Goal: Information Seeking & Learning: Learn about a topic

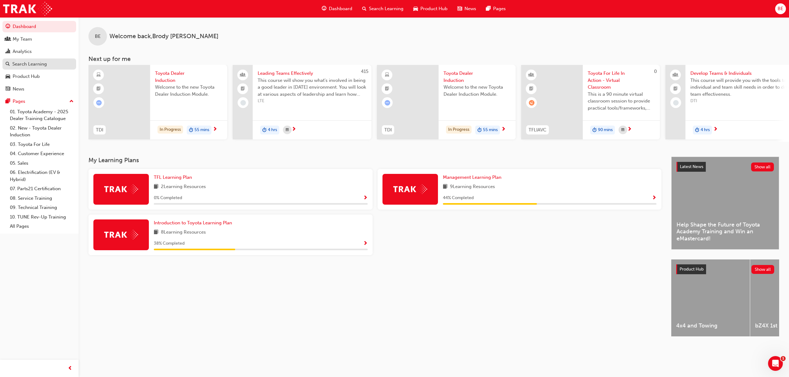
click at [36, 61] on div "Search Learning" at bounding box center [29, 64] width 35 height 7
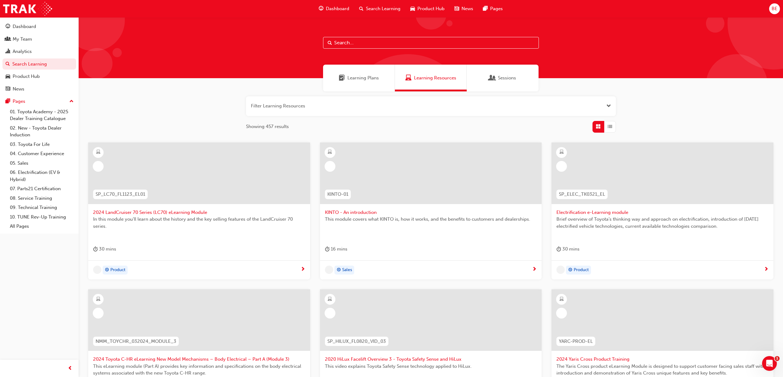
click at [346, 44] on input "text" at bounding box center [431, 43] width 216 height 12
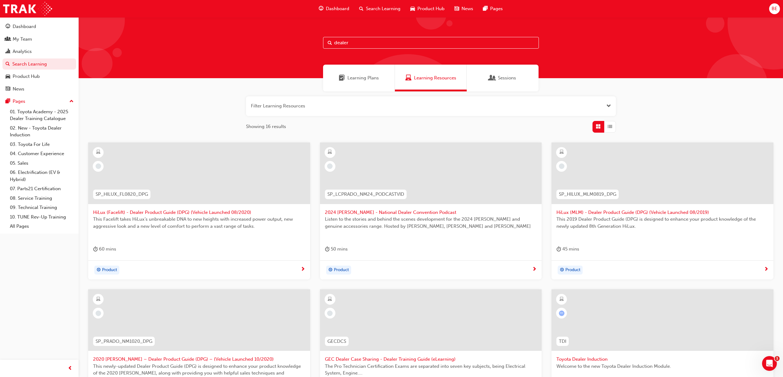
click at [352, 76] on span "Learning Plans" at bounding box center [362, 78] width 31 height 7
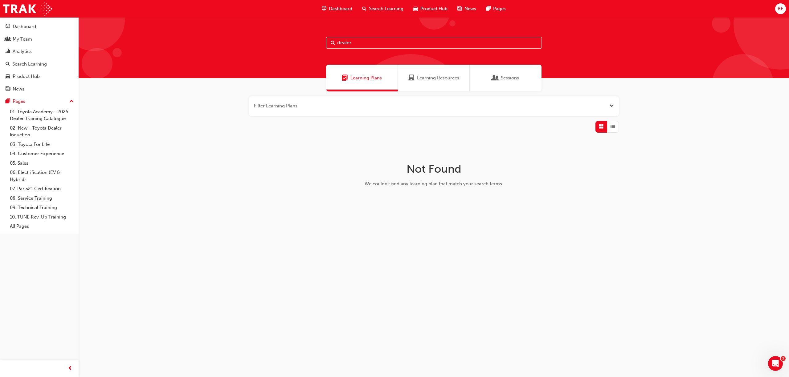
click at [408, 89] on div "Learning Resources" at bounding box center [434, 78] width 72 height 27
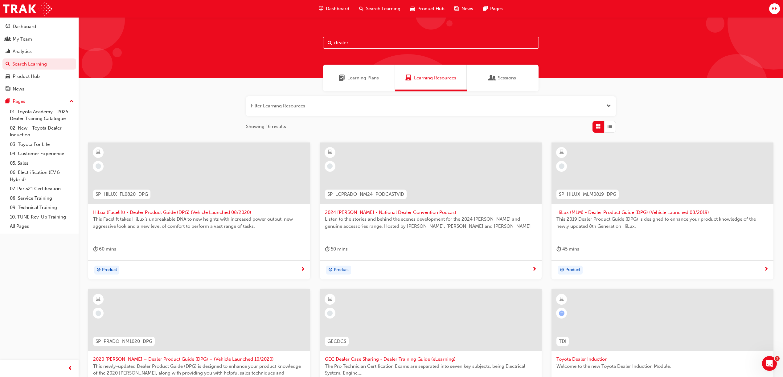
click at [365, 43] on input "dealer" at bounding box center [431, 43] width 216 height 12
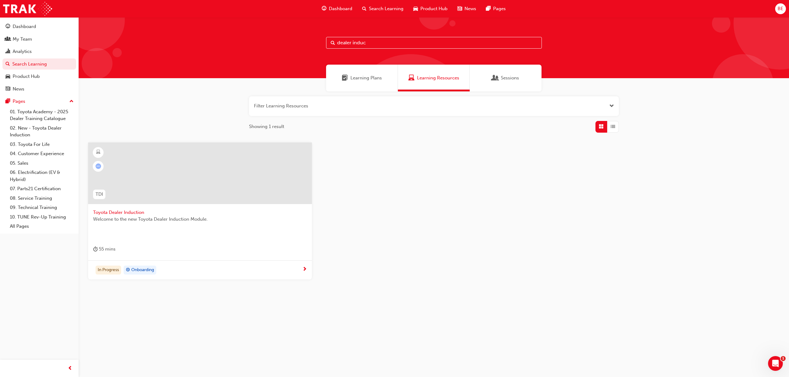
type input "dealer induc"
click at [128, 210] on span "Toyota Dealer Induction" at bounding box center [200, 212] width 214 height 7
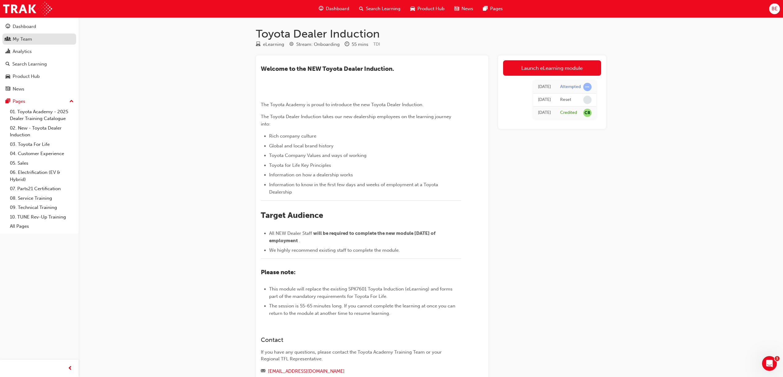
click at [14, 35] on link "My Team" at bounding box center [39, 39] width 74 height 11
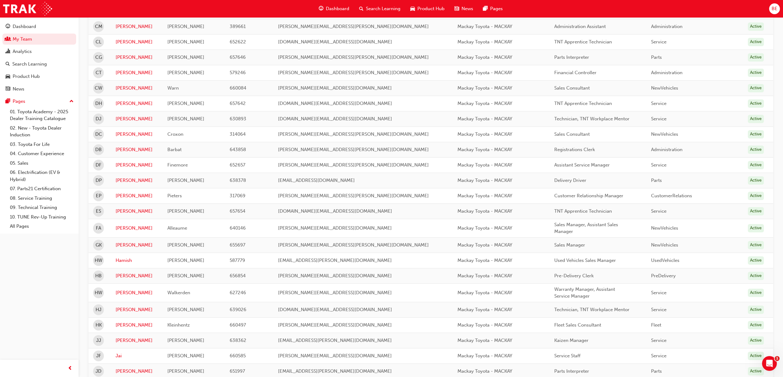
scroll to position [493, 0]
click at [125, 161] on link "Deborah" at bounding box center [137, 164] width 43 height 7
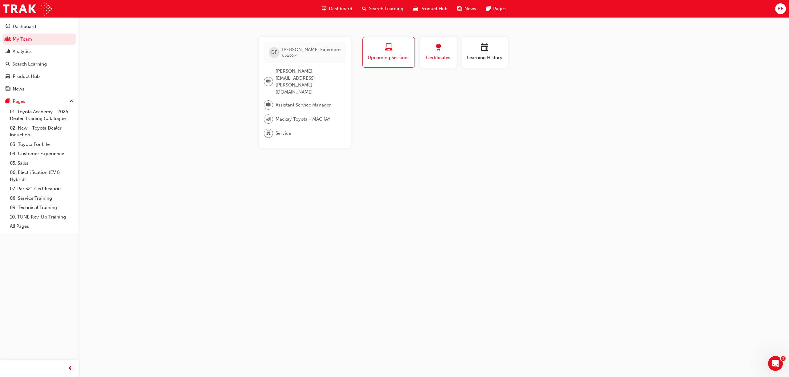
click at [438, 60] on span "Certificates" at bounding box center [438, 57] width 28 height 7
click at [475, 53] on div "Learning History" at bounding box center [484, 53] width 37 height 18
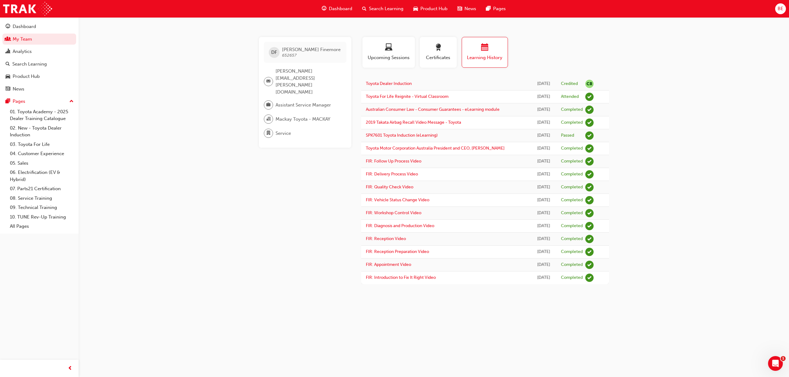
click at [23, 57] on button "Dashboard My Team Analytics Search Learning Product Hub News Pages" at bounding box center [39, 58] width 74 height 76
click at [30, 64] on div "Search Learning" at bounding box center [29, 64] width 35 height 7
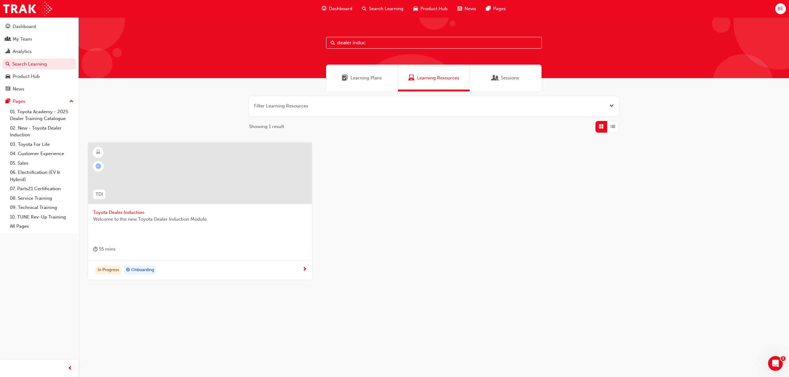
drag, startPoint x: 338, startPoint y: 43, endPoint x: 291, endPoint y: 43, distance: 46.8
click at [300, 43] on div "dealer induc" at bounding box center [434, 47] width 710 height 61
type input "fir"
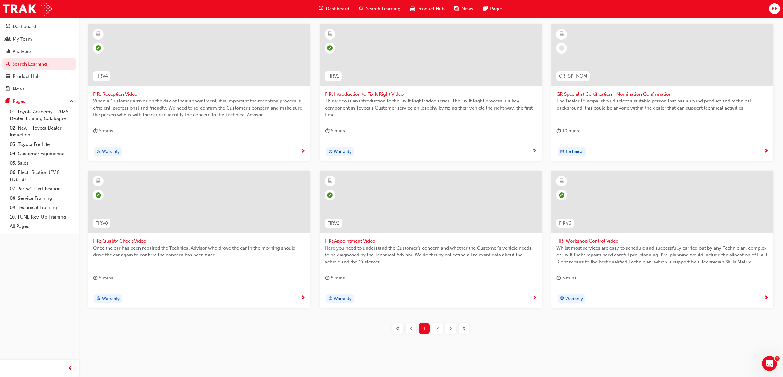
scroll to position [119, 0]
click at [436, 326] on span "2" at bounding box center [437, 328] width 3 height 7
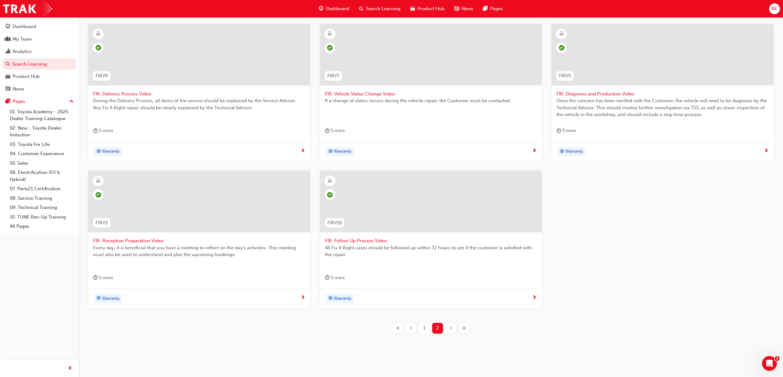
click at [426, 330] on div "1" at bounding box center [424, 328] width 11 height 11
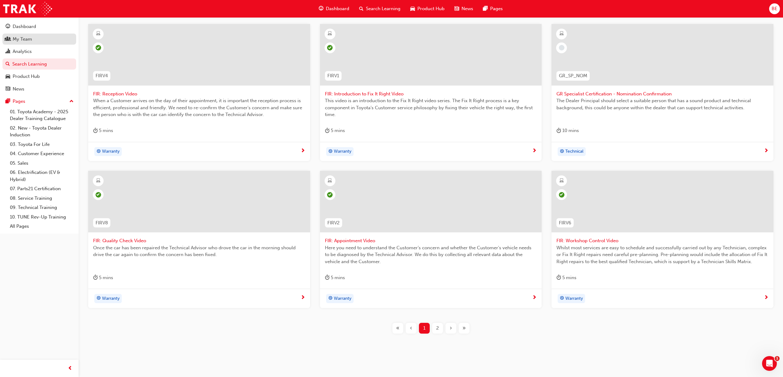
click at [14, 37] on div "My Team" at bounding box center [22, 39] width 19 height 7
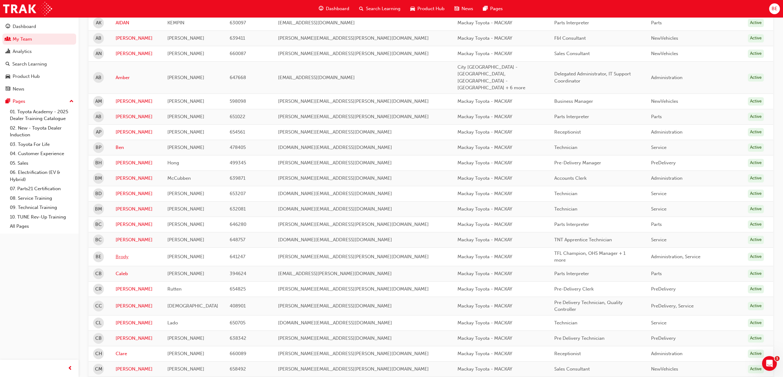
click at [122, 254] on link "Brody" at bounding box center [137, 257] width 43 height 7
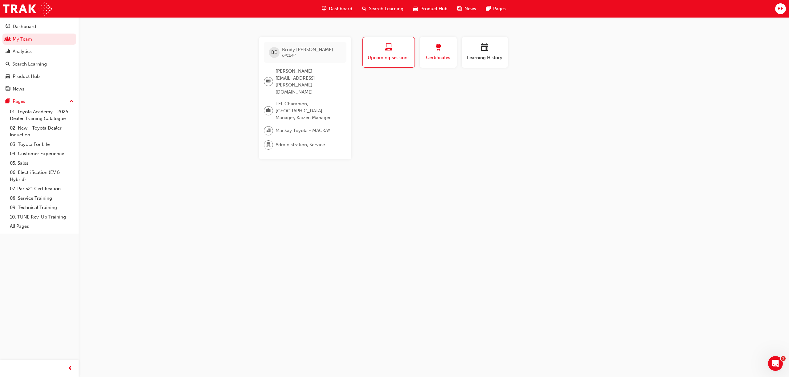
click at [438, 52] on span "award-icon" at bounding box center [437, 48] width 7 height 8
click at [478, 55] on span "Learning History" at bounding box center [484, 57] width 37 height 7
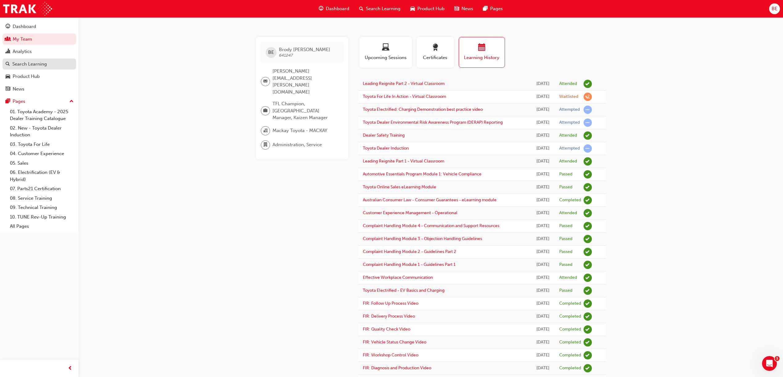
click at [13, 59] on link "Search Learning" at bounding box center [39, 64] width 74 height 11
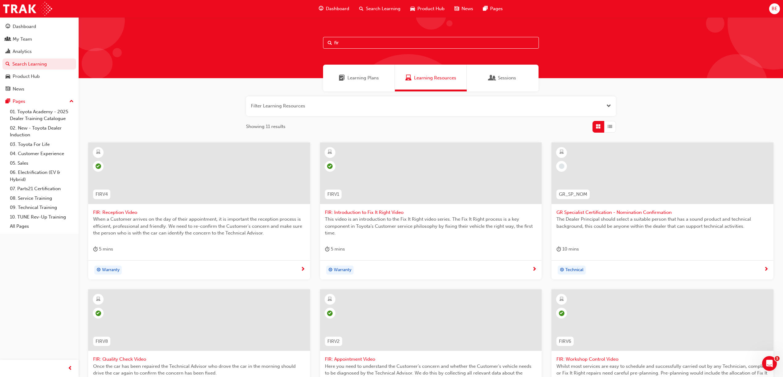
drag, startPoint x: 347, startPoint y: 41, endPoint x: 303, endPoint y: 46, distance: 44.1
click at [314, 51] on div "fir" at bounding box center [431, 47] width 704 height 61
type input "tfl"
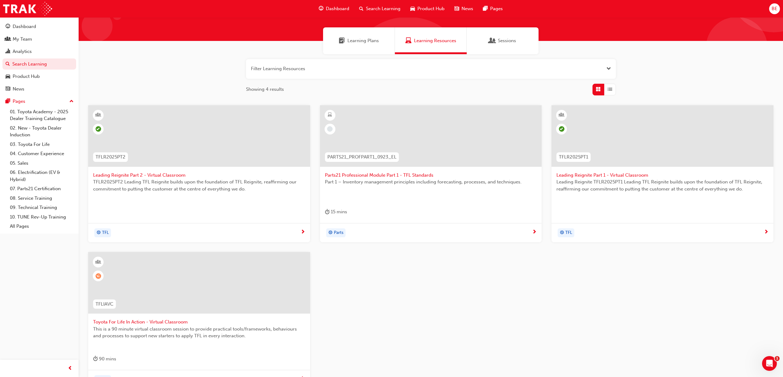
scroll to position [55, 0]
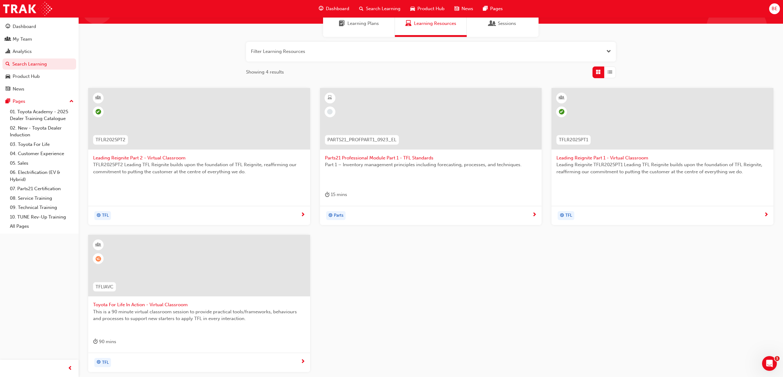
click at [152, 307] on span "Toyota For Life In Action - Virtual Classroom" at bounding box center [199, 305] width 212 height 7
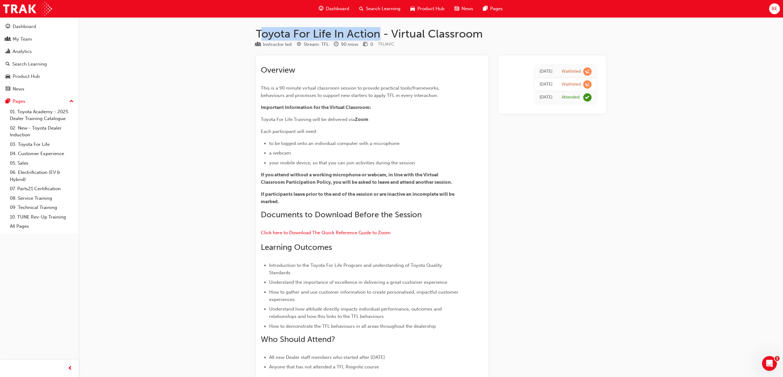
drag, startPoint x: 259, startPoint y: 36, endPoint x: 380, endPoint y: 36, distance: 121.1
click at [380, 36] on h1 "Toyota For Life In Action - Virtual Classroom" at bounding box center [431, 34] width 350 height 14
click at [18, 65] on div "Search Learning" at bounding box center [29, 64] width 35 height 7
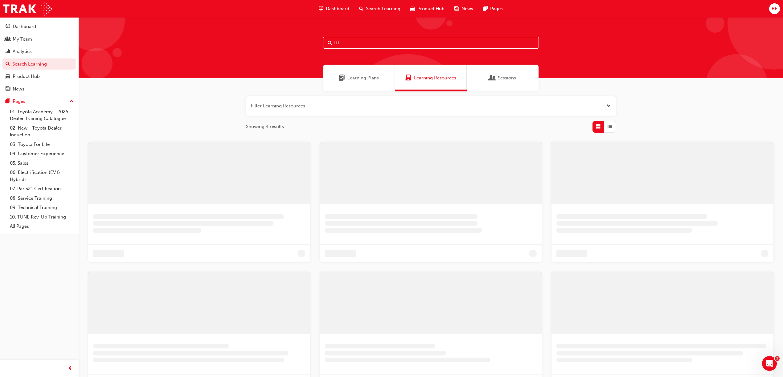
click at [288, 38] on div "tfl" at bounding box center [431, 47] width 704 height 61
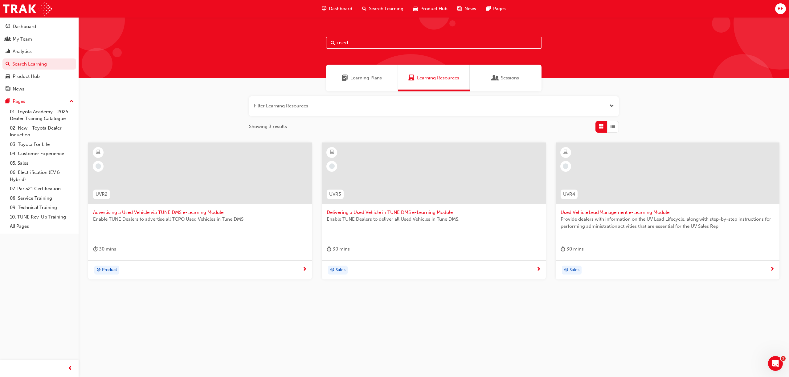
type input "used"
click at [360, 82] on div "Learning Plans" at bounding box center [362, 78] width 72 height 27
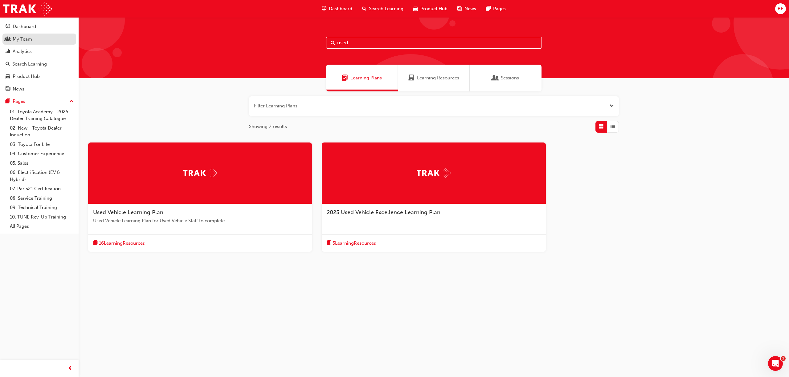
click at [22, 43] on link "My Team" at bounding box center [39, 39] width 74 height 11
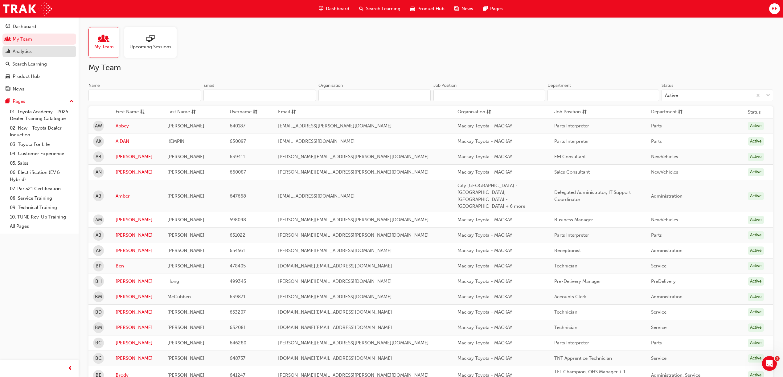
click at [43, 48] on div "Analytics" at bounding box center [39, 52] width 67 height 8
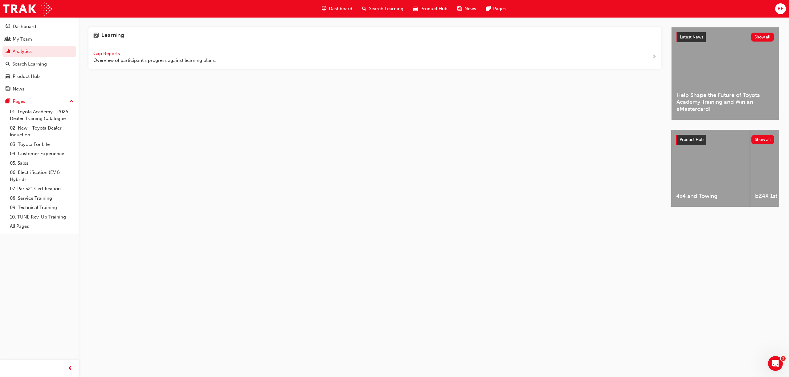
click at [117, 51] on span "Gap Reports" at bounding box center [107, 54] width 28 height 6
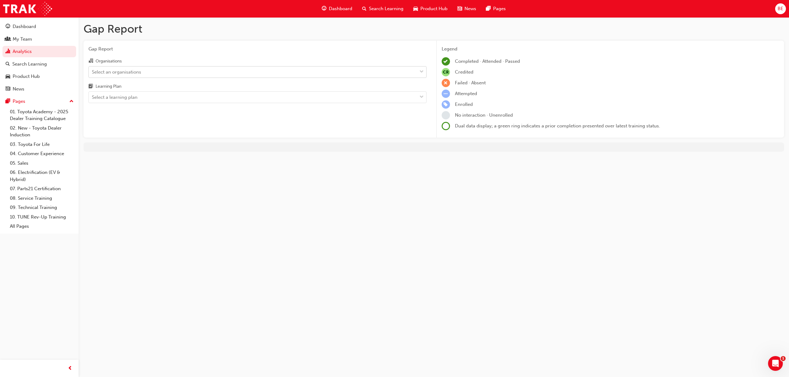
click at [420, 68] on span "down-icon" at bounding box center [421, 72] width 4 height 8
click at [92, 69] on input "Organisations Select an organisations" at bounding box center [92, 71] width 1 height 5
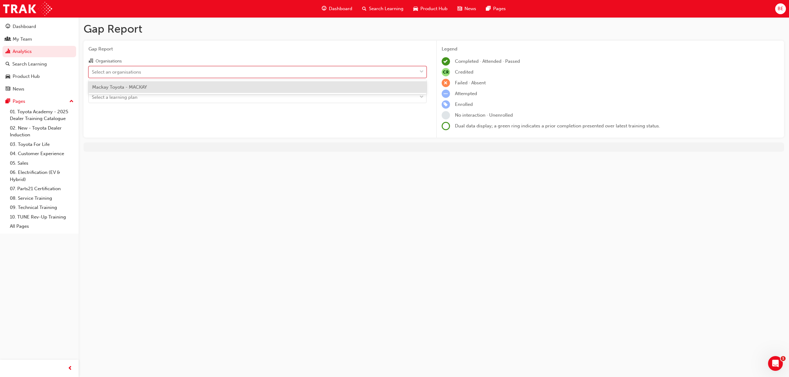
click at [140, 88] on span "Mackay Toyota - MACKAY" at bounding box center [119, 87] width 55 height 6
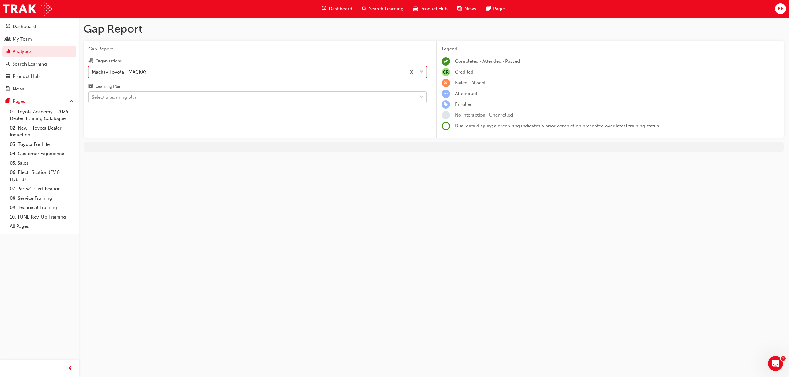
click at [132, 94] on div "Select a learning plan" at bounding box center [115, 97] width 46 height 7
click at [92, 95] on input "Learning Plan Select a learning plan" at bounding box center [92, 97] width 1 height 5
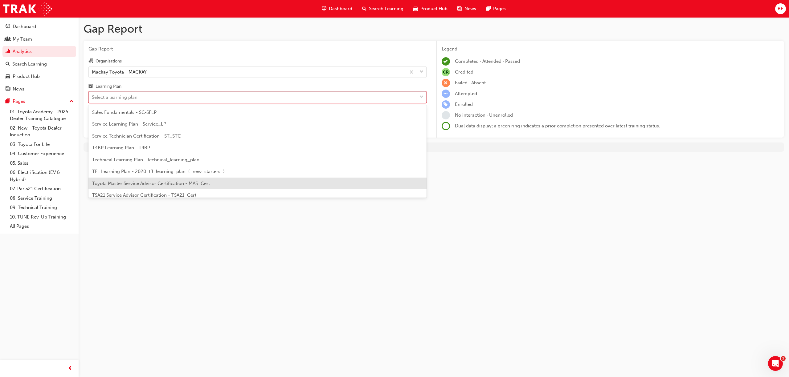
scroll to position [266, 0]
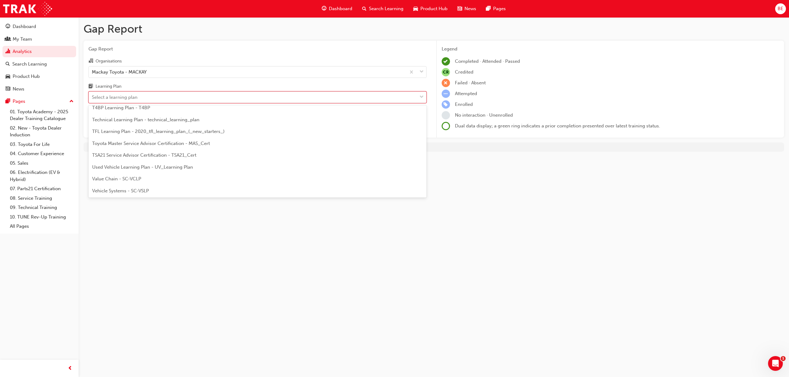
click at [146, 169] on span "Used Vehicle Learning Plan - UV_Learning Plan" at bounding box center [142, 168] width 101 height 6
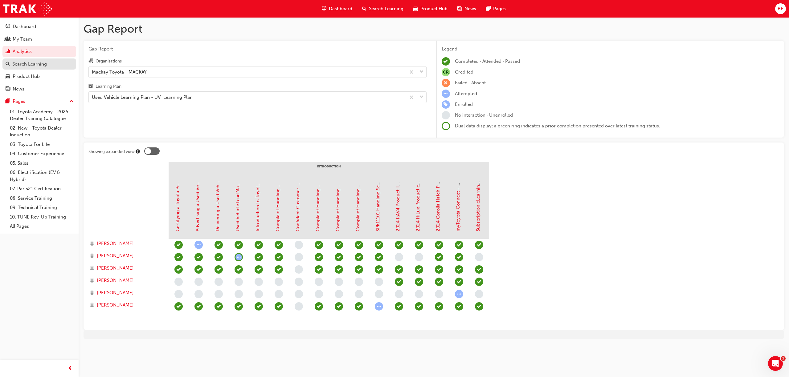
click at [29, 61] on div "Search Learning" at bounding box center [29, 64] width 35 height 7
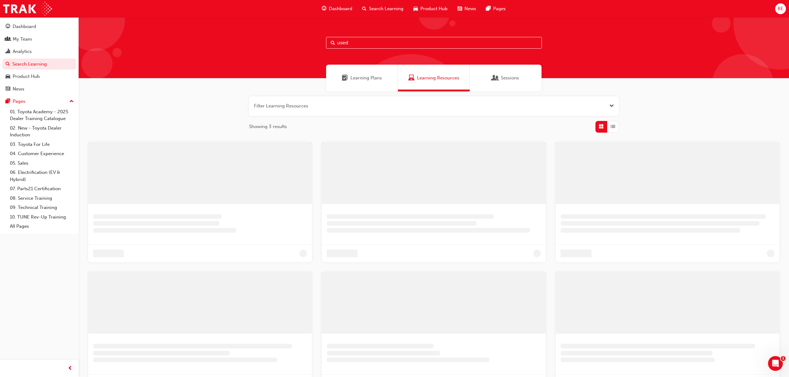
click at [372, 77] on span "Learning Plans" at bounding box center [365, 78] width 31 height 7
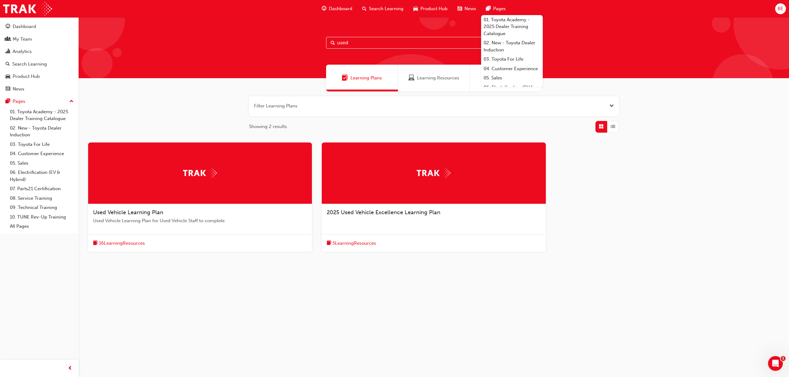
click at [24, 57] on button "Dashboard My Team Analytics Search Learning Product Hub News Pages" at bounding box center [39, 58] width 74 height 76
click at [20, 46] on link "Analytics" at bounding box center [39, 51] width 74 height 11
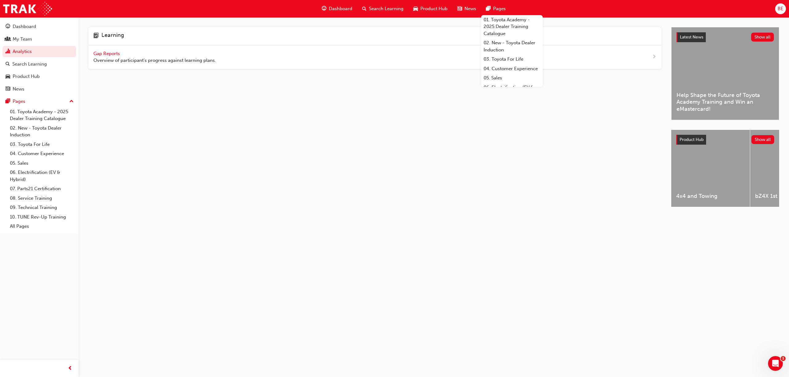
click at [110, 52] on span "Gap Reports" at bounding box center [107, 54] width 28 height 6
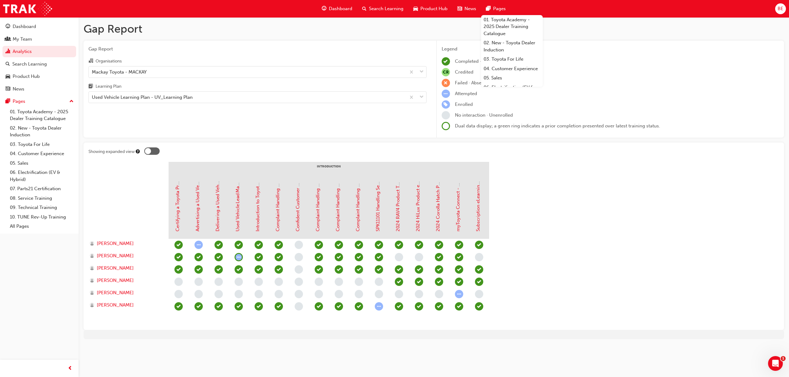
click at [157, 149] on div at bounding box center [151, 151] width 15 height 7
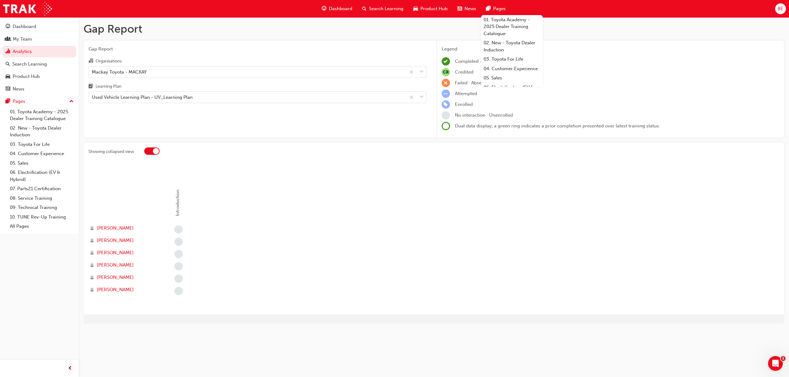
click at [157, 150] on div at bounding box center [156, 151] width 6 height 6
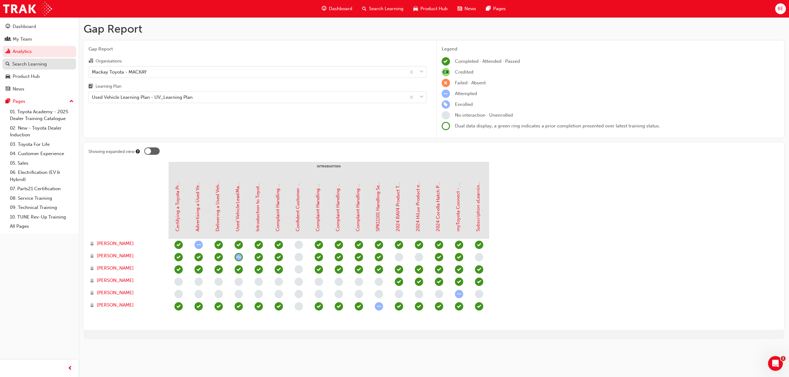
click at [27, 65] on div "Search Learning" at bounding box center [29, 64] width 35 height 7
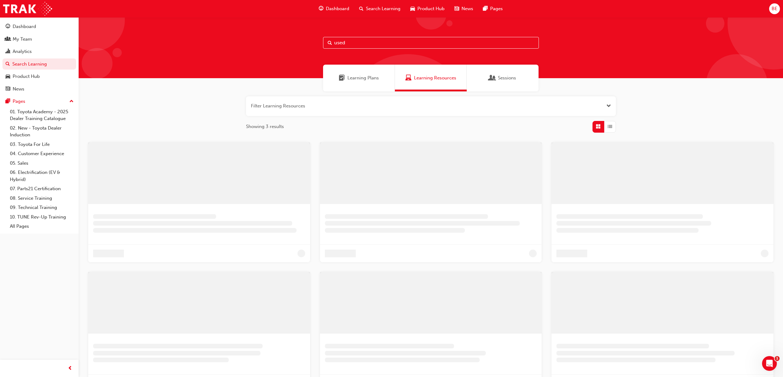
click at [364, 77] on span "Learning Plans" at bounding box center [362, 78] width 31 height 7
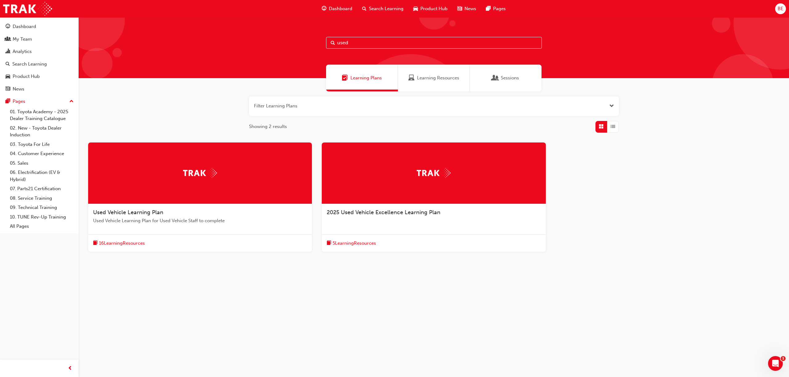
drag, startPoint x: 357, startPoint y: 44, endPoint x: 316, endPoint y: 47, distance: 41.1
click at [316, 47] on div "used" at bounding box center [434, 47] width 710 height 61
type input "sales"
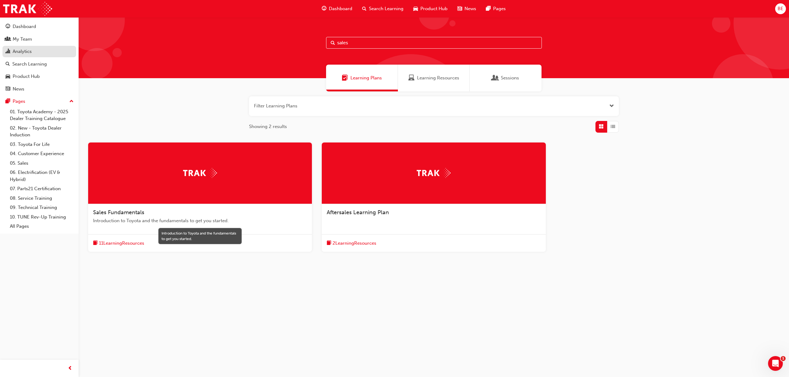
click at [20, 55] on div "Analytics" at bounding box center [39, 52] width 67 height 8
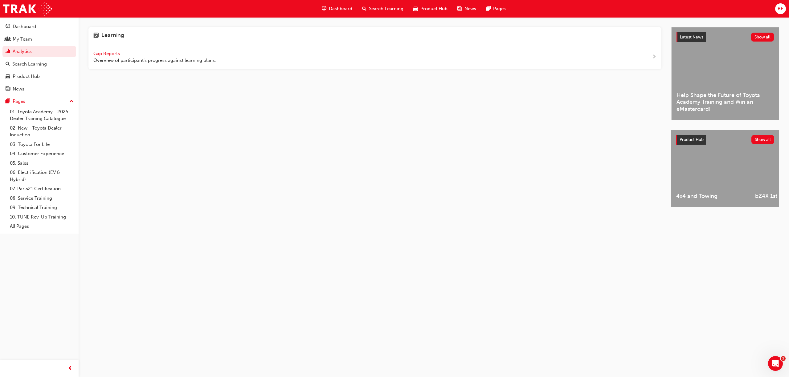
click at [108, 51] on span "Gap Reports" at bounding box center [107, 54] width 28 height 6
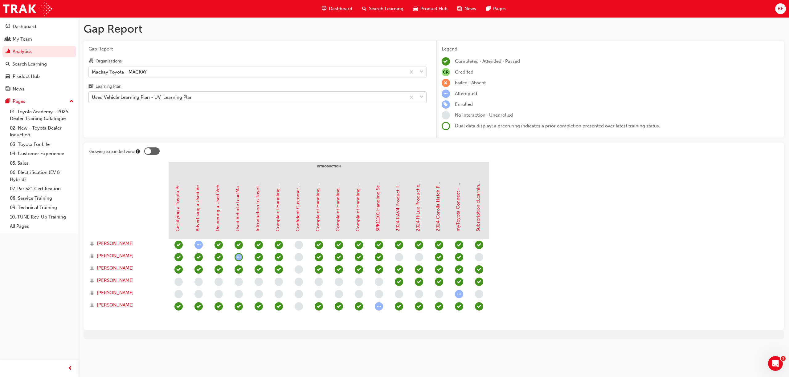
click at [210, 92] on div "Used Vehicle Learning Plan - UV_Learning Plan" at bounding box center [247, 97] width 317 height 11
click at [92, 95] on input "Learning Plan Used Vehicle Learning Plan - UV_Learning Plan" at bounding box center [92, 97] width 1 height 5
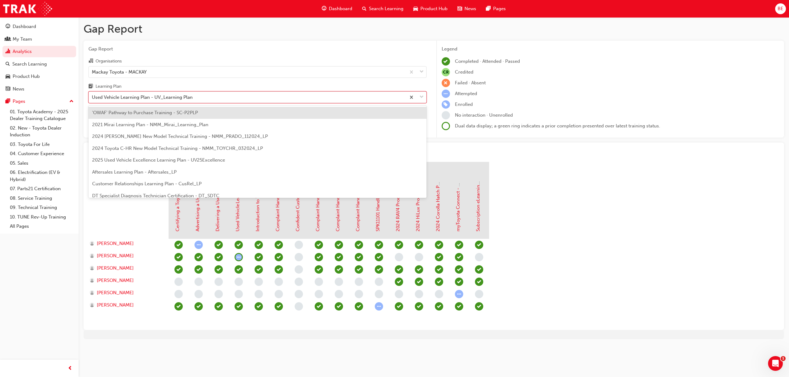
scroll to position [245, 0]
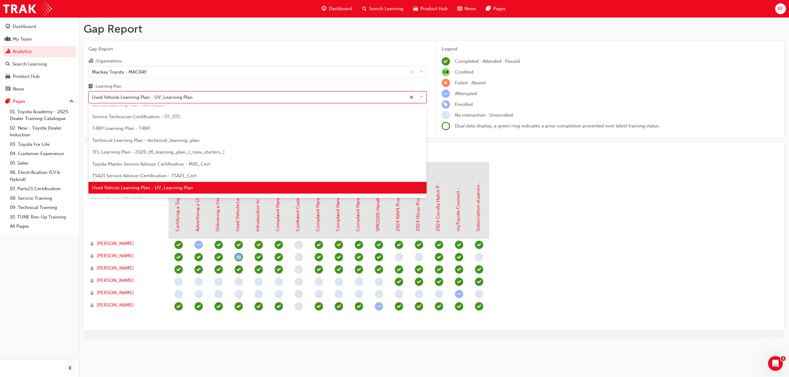
type input "a"
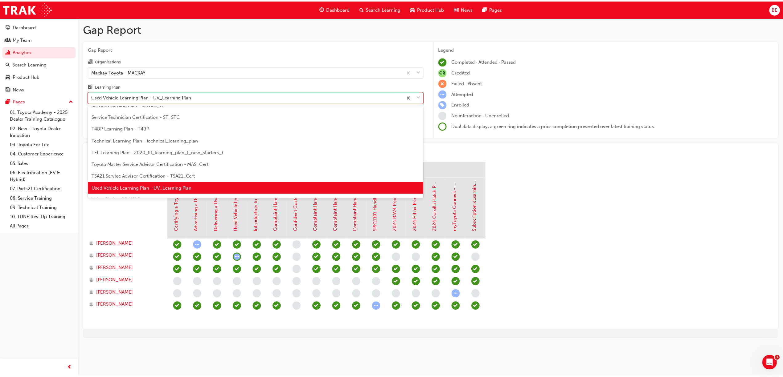
scroll to position [0, 0]
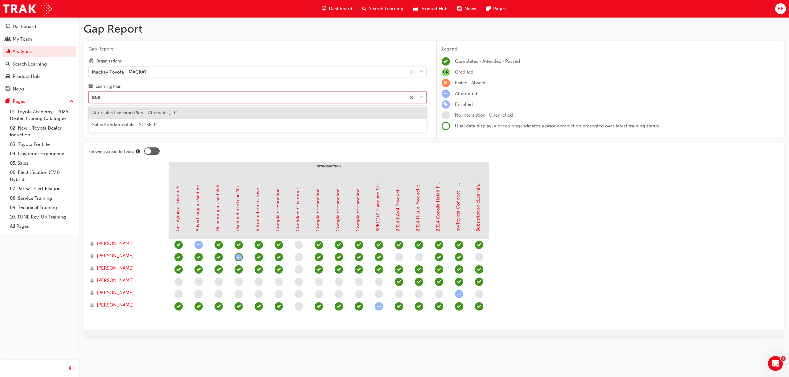
type input "sales"
click at [147, 125] on span "Sales Fundamentals - SC-SFLP" at bounding box center [124, 125] width 64 height 6
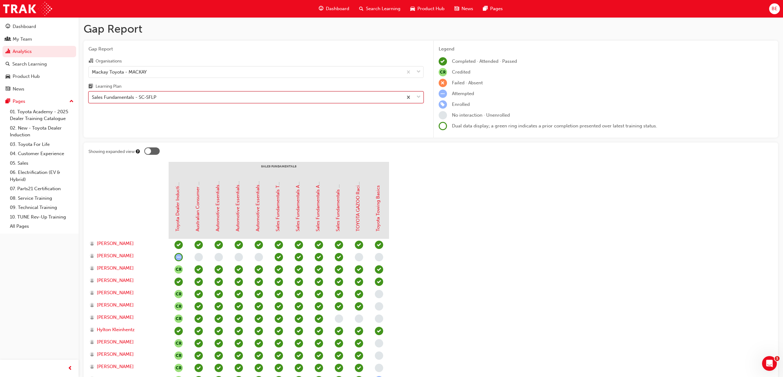
click at [417, 99] on span "down-icon" at bounding box center [418, 97] width 4 height 8
click at [92, 99] on input "Learning Plan option Sales Fundamentals - SC-SFLP, selected. 0 results availabl…" at bounding box center [92, 97] width 1 height 5
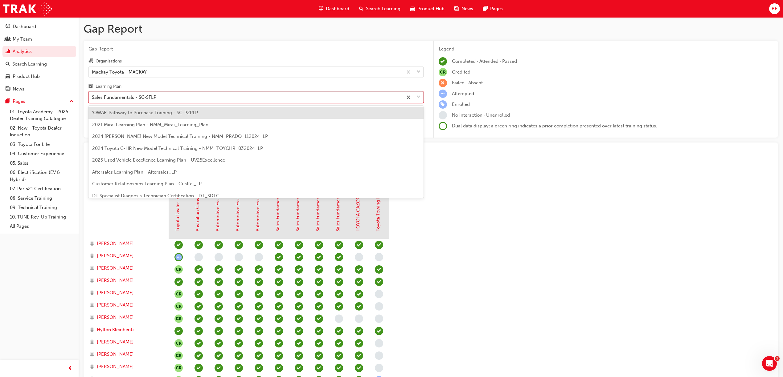
scroll to position [150, 0]
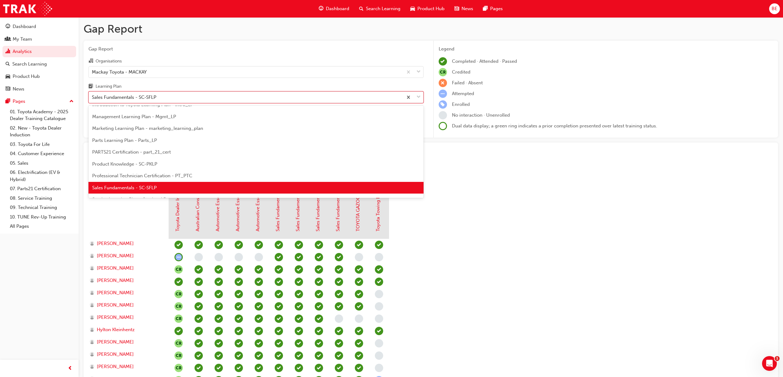
click at [144, 164] on span "Product Knowledge - SC-PKLP" at bounding box center [124, 164] width 65 height 6
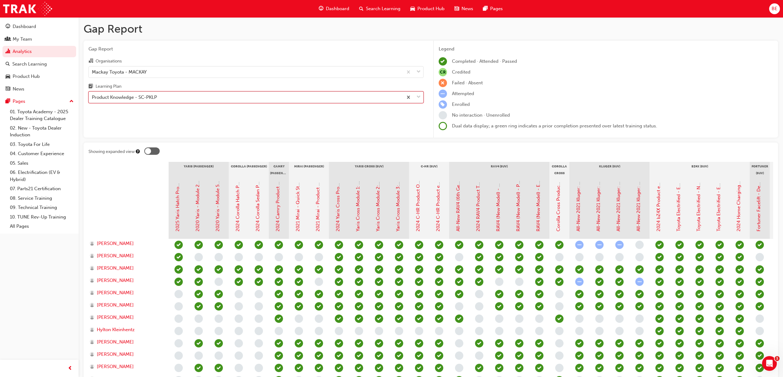
click at [416, 97] on span "down-icon" at bounding box center [418, 97] width 4 height 8
click at [92, 97] on input "Learning Plan option Product Knowledge - SC-PKLP, selected. 0 results available…" at bounding box center [92, 97] width 1 height 5
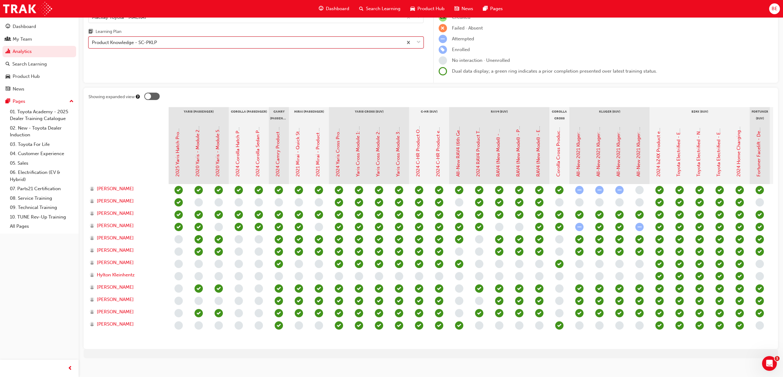
scroll to position [67, 0]
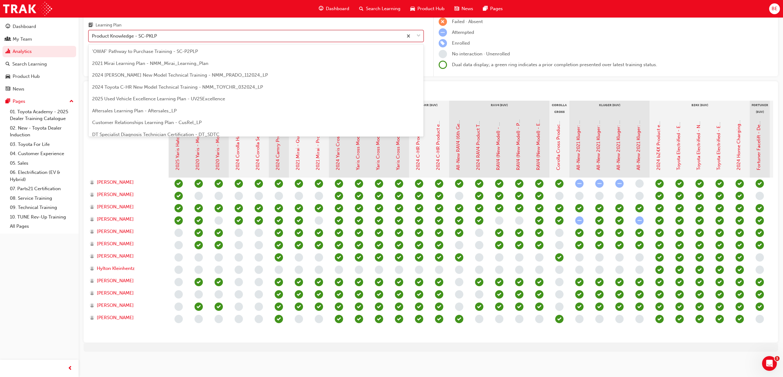
click at [335, 31] on div "Product Knowledge - SC-PKLP" at bounding box center [246, 36] width 314 height 11
click at [92, 33] on input "Learning Plan option Product Knowledge - SC-PKLP, selected. option Product Know…" at bounding box center [92, 35] width 1 height 5
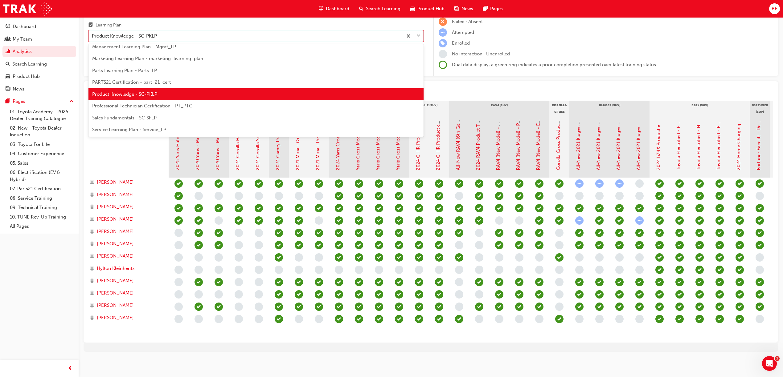
scroll to position [166, 0]
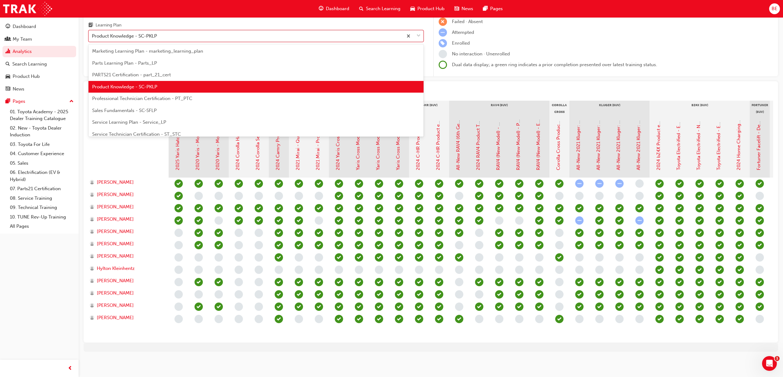
click at [123, 108] on span "Sales Fundamentals - SC-SFLP" at bounding box center [124, 111] width 64 height 6
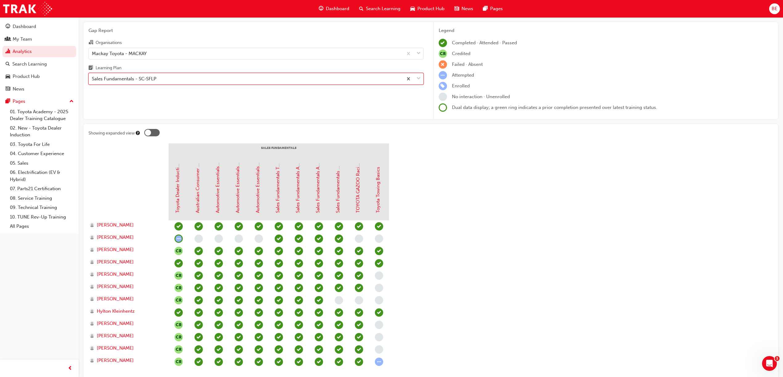
scroll to position [61, 0]
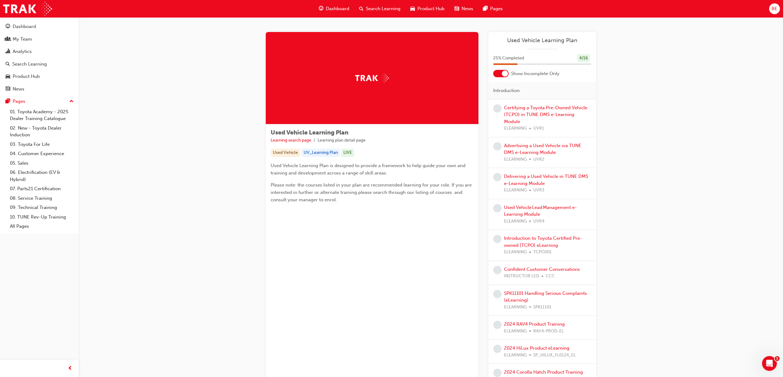
click at [494, 72] on div at bounding box center [500, 73] width 15 height 7
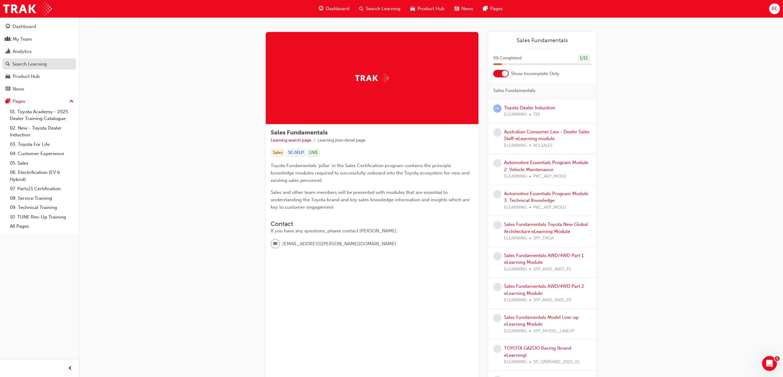
click at [28, 66] on div "Search Learning" at bounding box center [29, 64] width 35 height 7
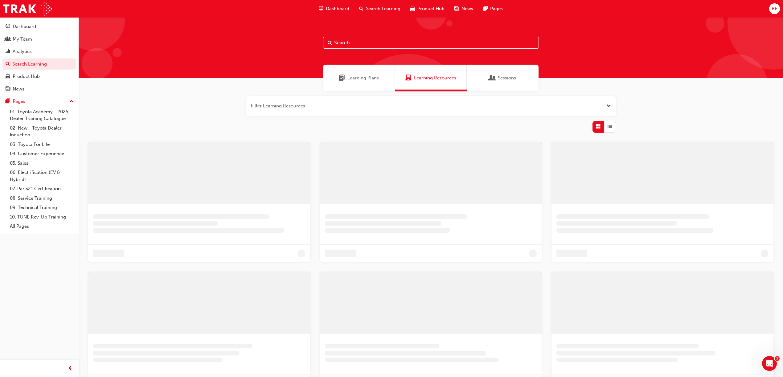
click at [363, 76] on span "Learning Plans" at bounding box center [362, 78] width 31 height 7
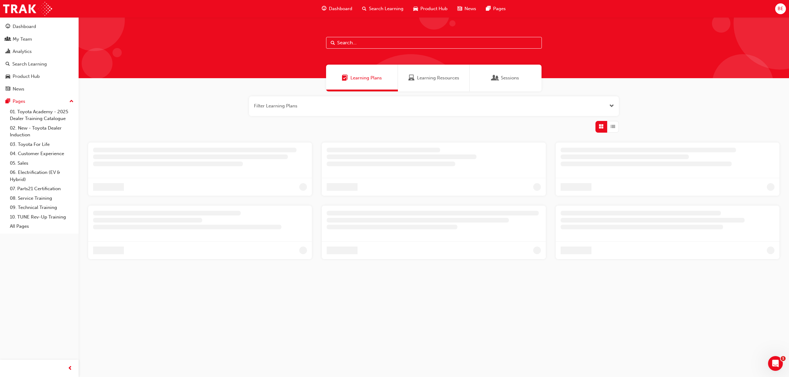
click at [368, 46] on input "text" at bounding box center [434, 43] width 216 height 12
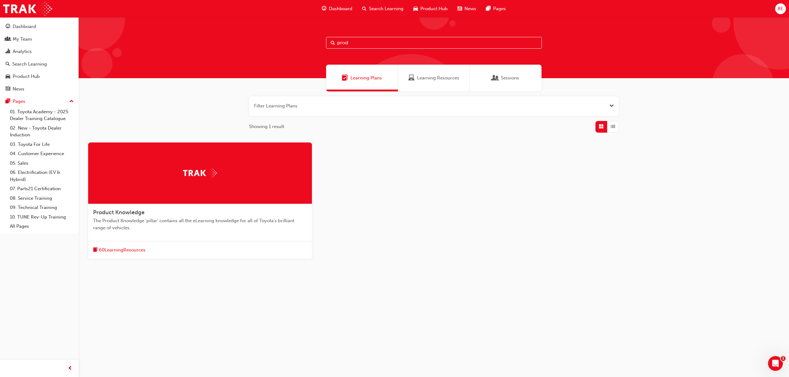
type input "prod"
click at [112, 214] on span "Product Knowledge" at bounding box center [118, 212] width 51 height 7
click at [137, 213] on span "Product Knowledge" at bounding box center [118, 212] width 51 height 7
